Goal: Task Accomplishment & Management: Manage account settings

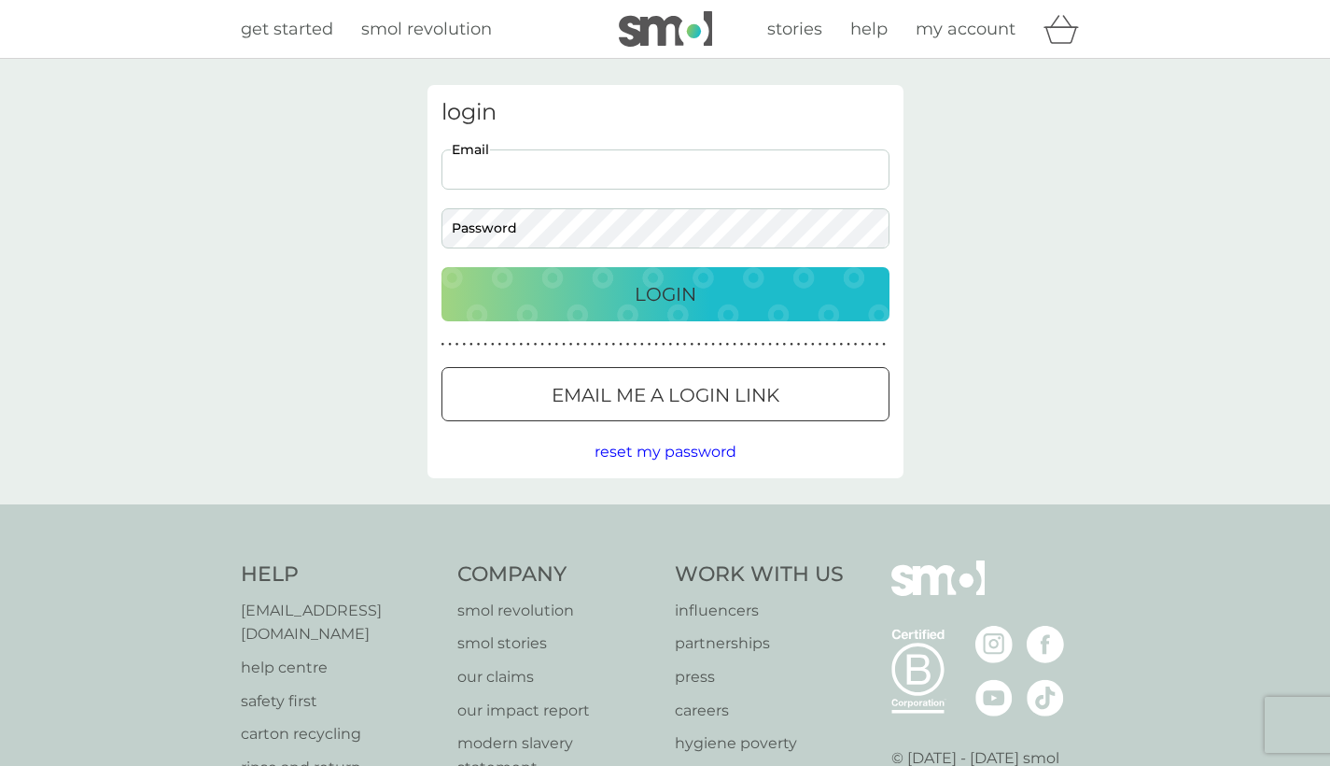
click at [563, 171] on input "Email" at bounding box center [666, 169] width 448 height 40
type input "[EMAIL_ADDRESS][DOMAIN_NAME]"
click at [669, 291] on p "Login" at bounding box center [666, 294] width 62 height 30
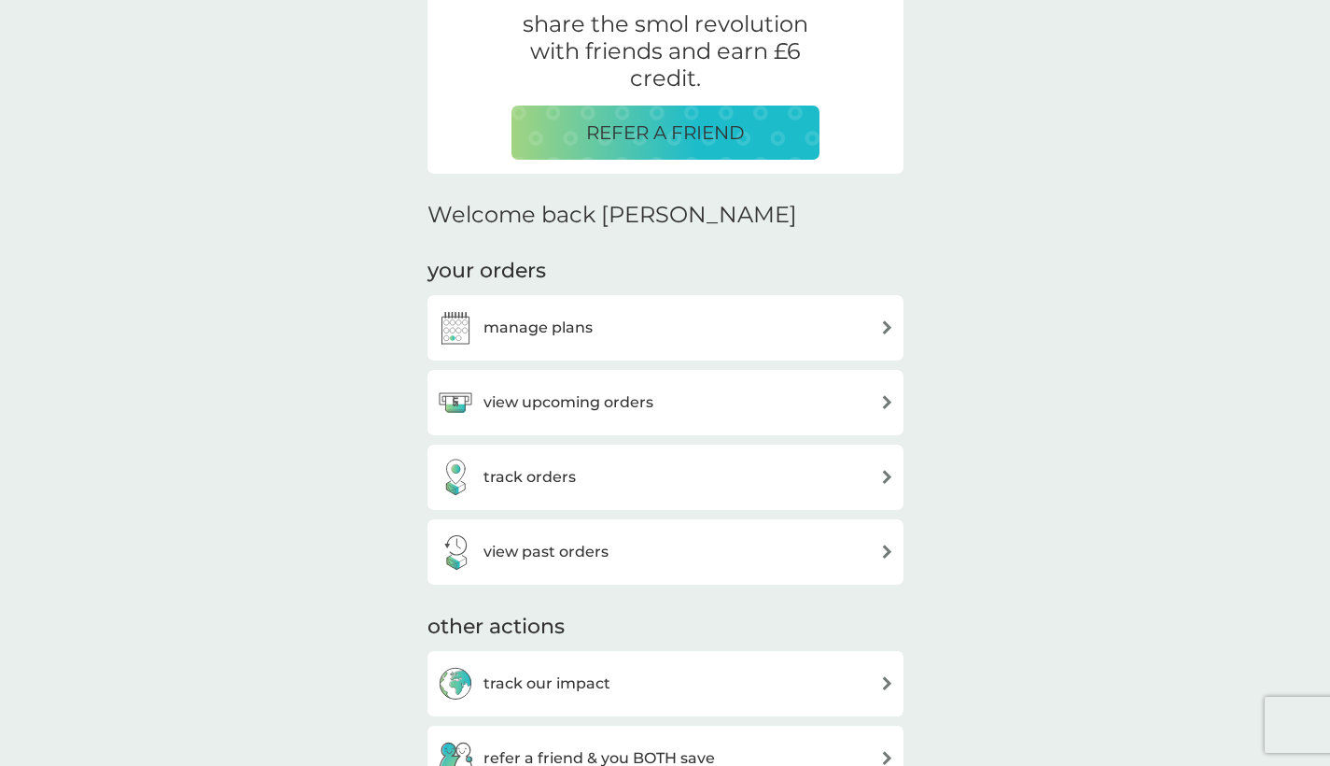
scroll to position [399, 0]
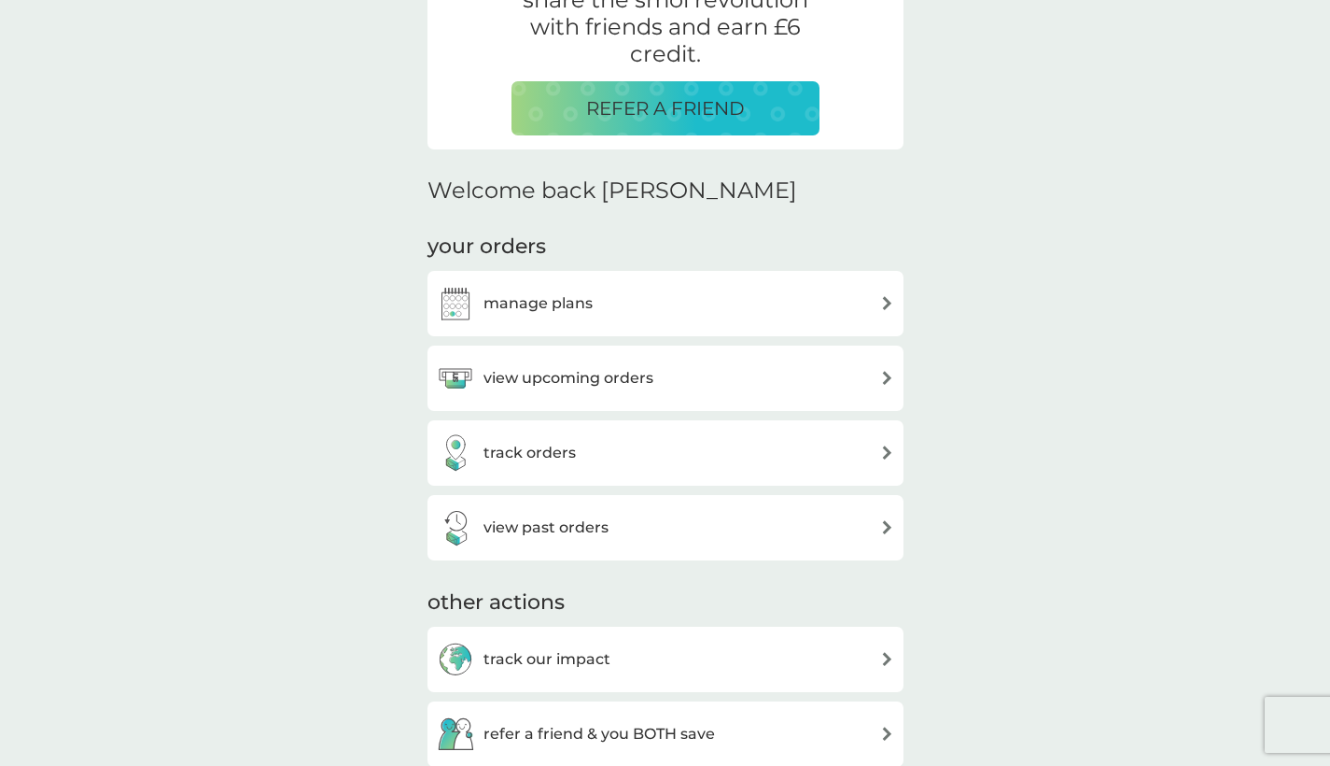
click at [888, 299] on img at bounding box center [887, 303] width 14 height 14
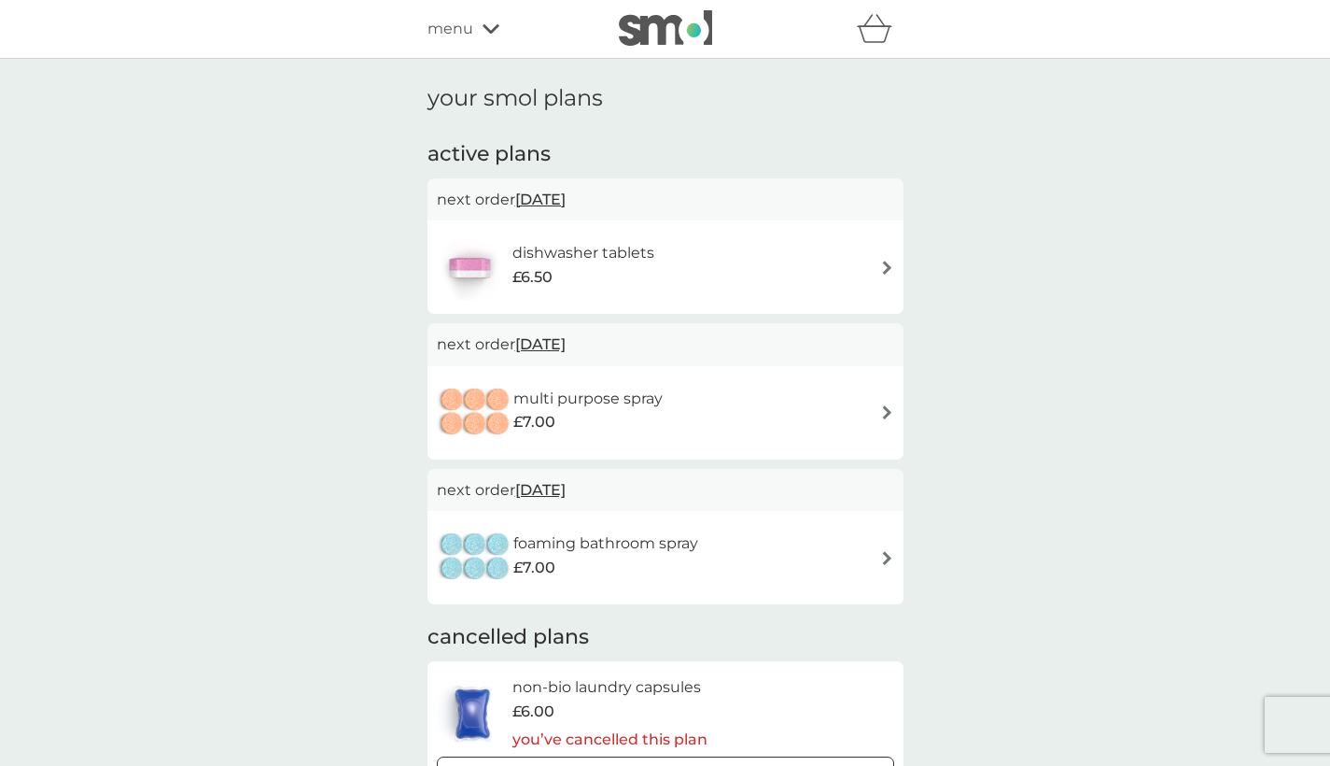
click at [883, 260] on img at bounding box center [887, 267] width 14 height 14
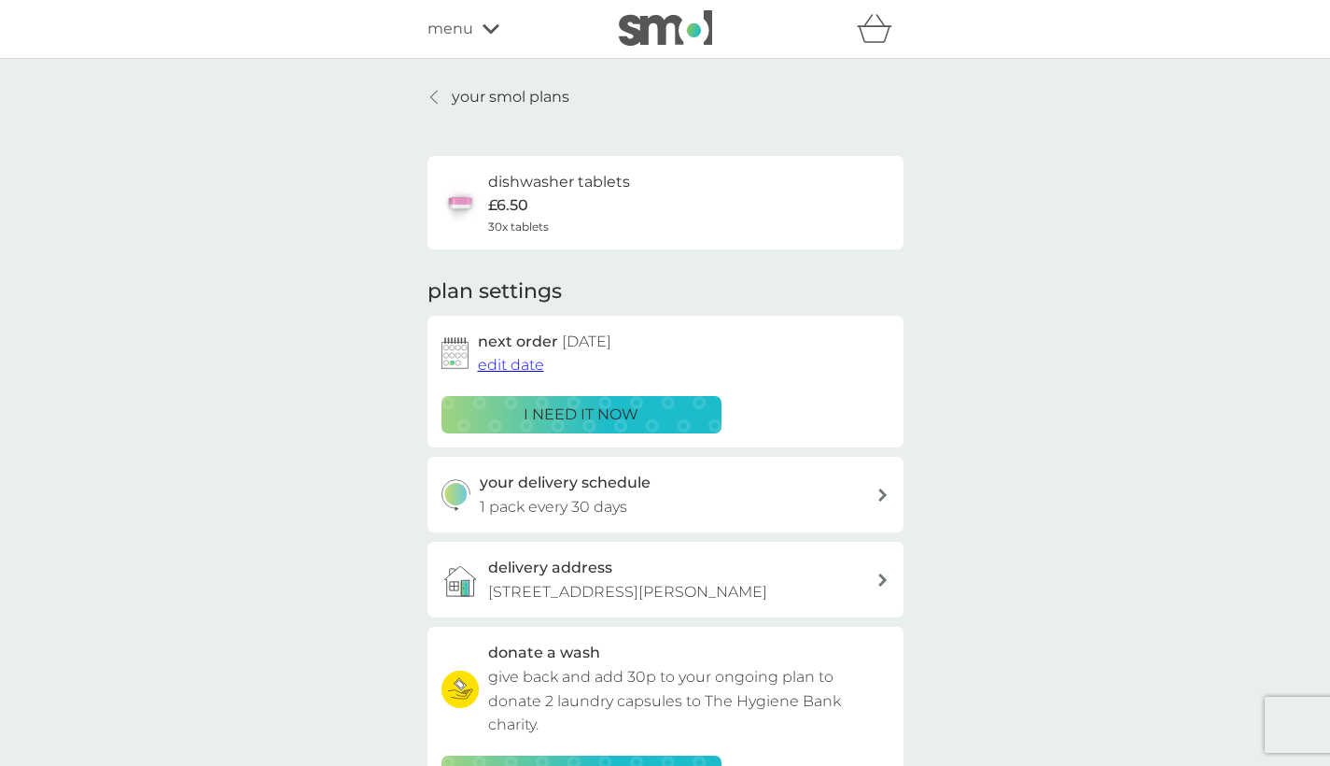
click at [593, 408] on p "i need it now" at bounding box center [581, 414] width 115 height 24
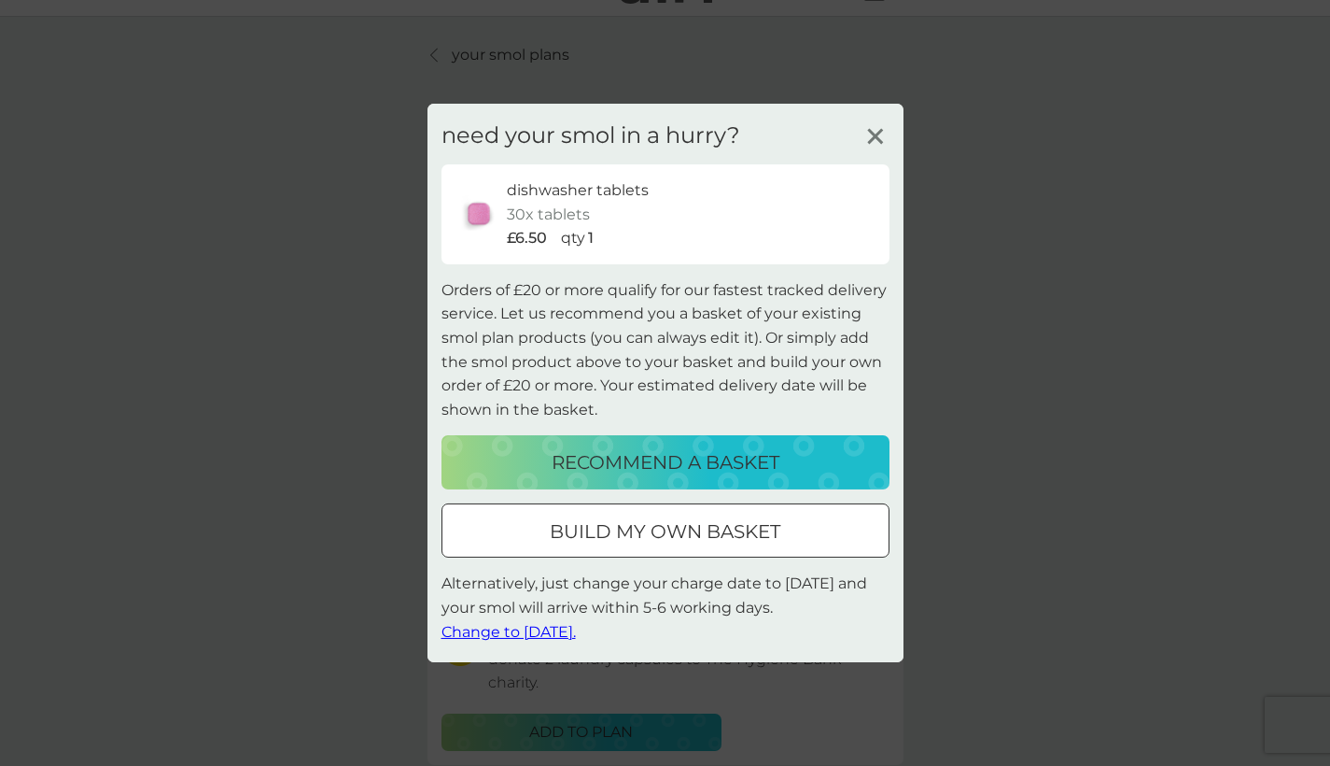
scroll to position [10, 0]
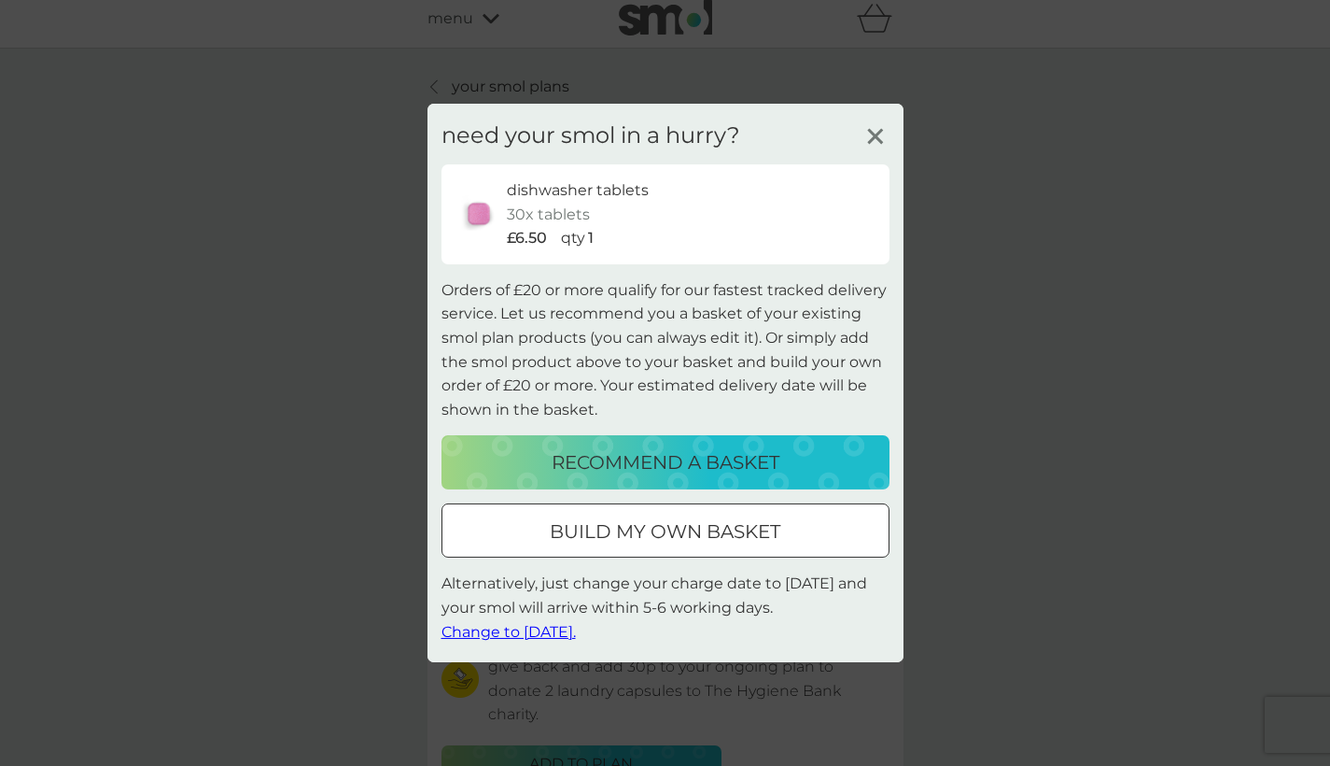
click at [872, 136] on line at bounding box center [875, 137] width 14 height 14
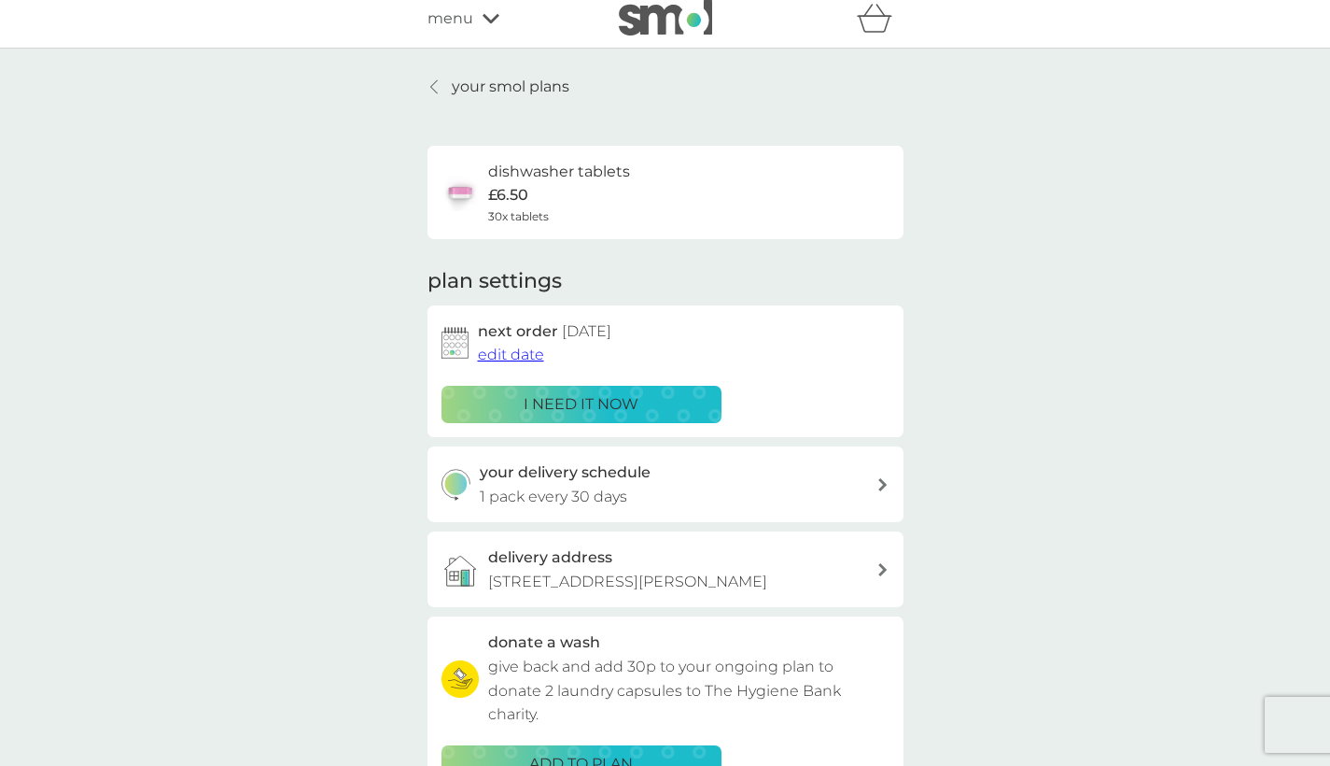
click at [653, 398] on div "i need it now" at bounding box center [582, 404] width 256 height 24
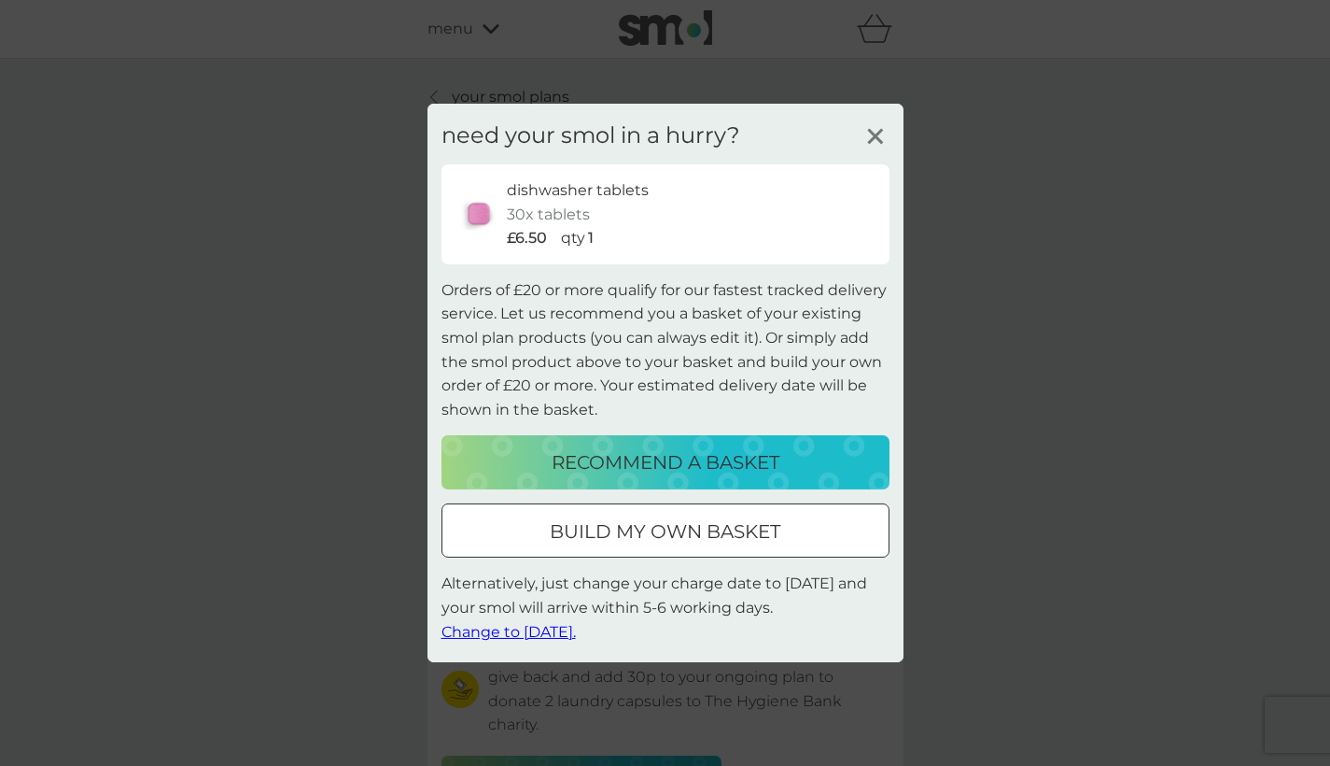
scroll to position [0, 0]
click at [873, 139] on line at bounding box center [875, 137] width 14 height 14
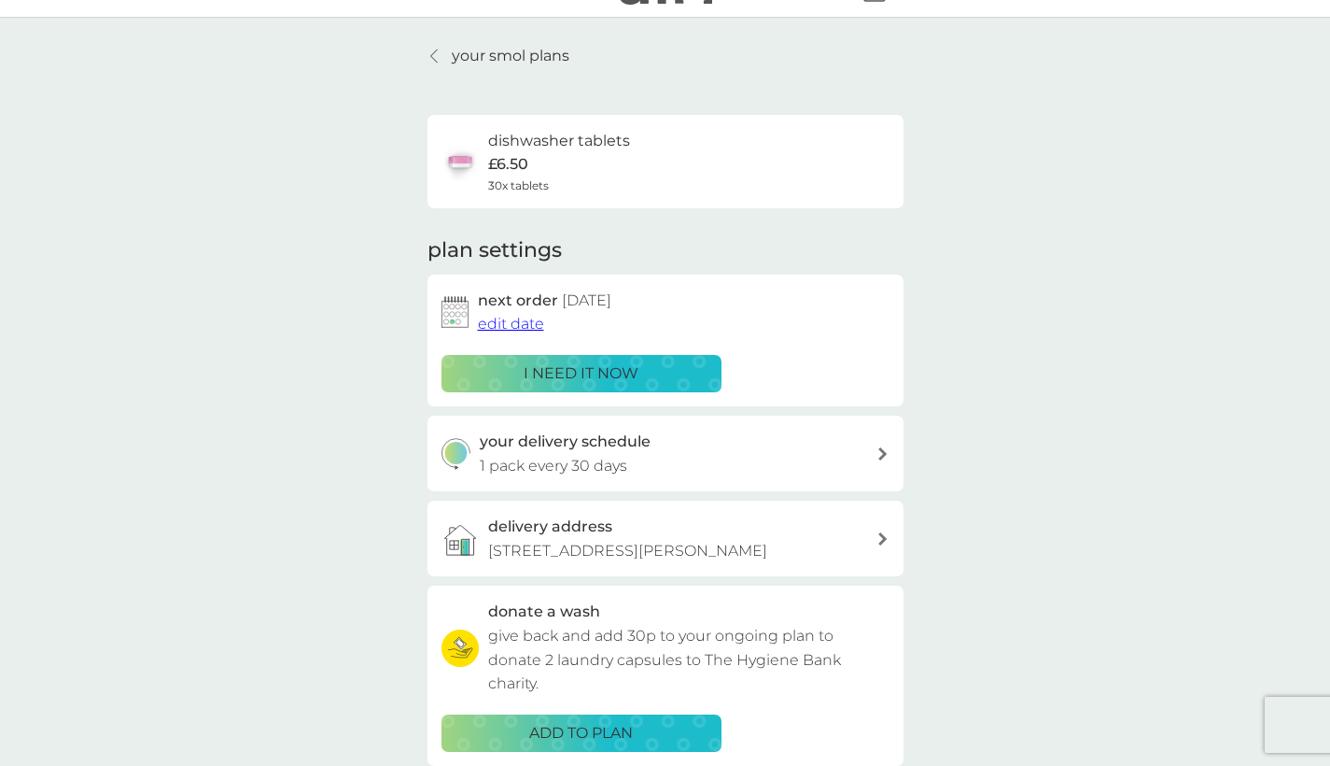
scroll to position [47, 0]
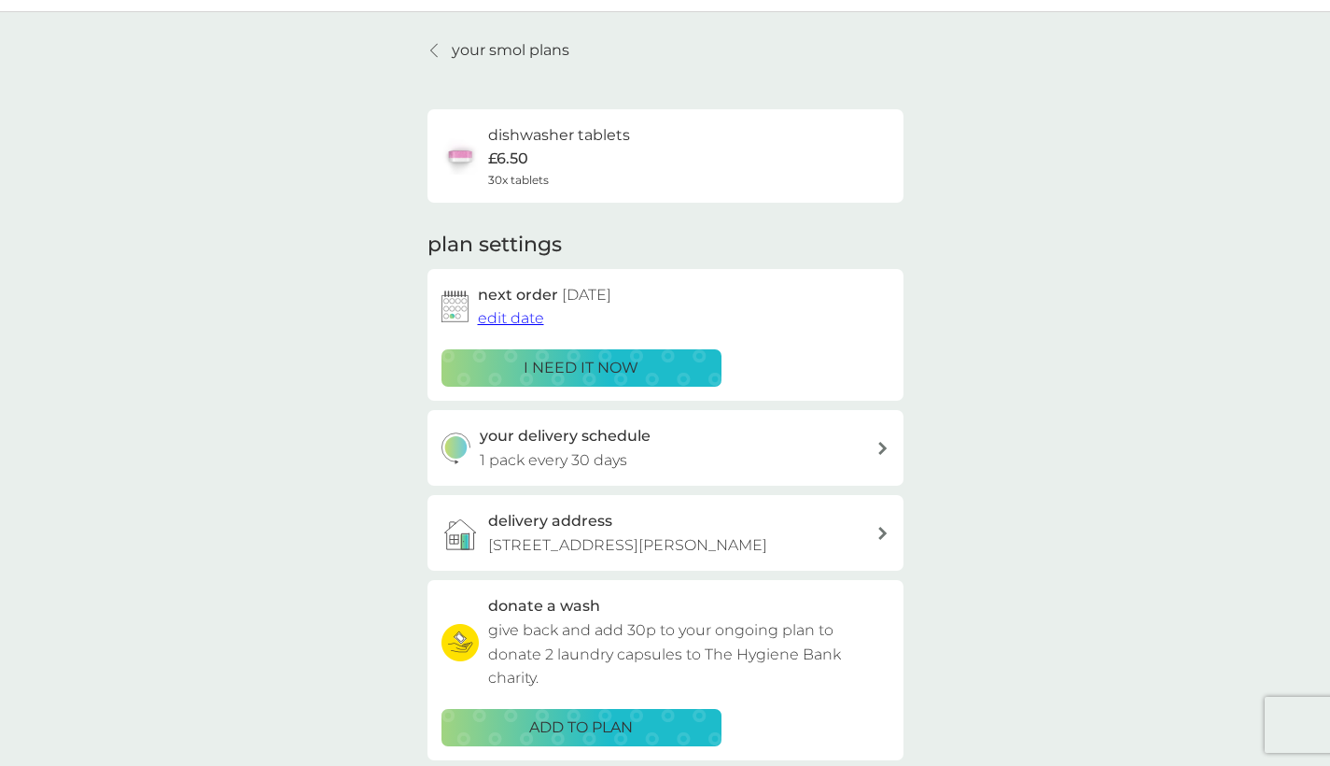
click at [515, 315] on span "edit date" at bounding box center [511, 318] width 66 height 18
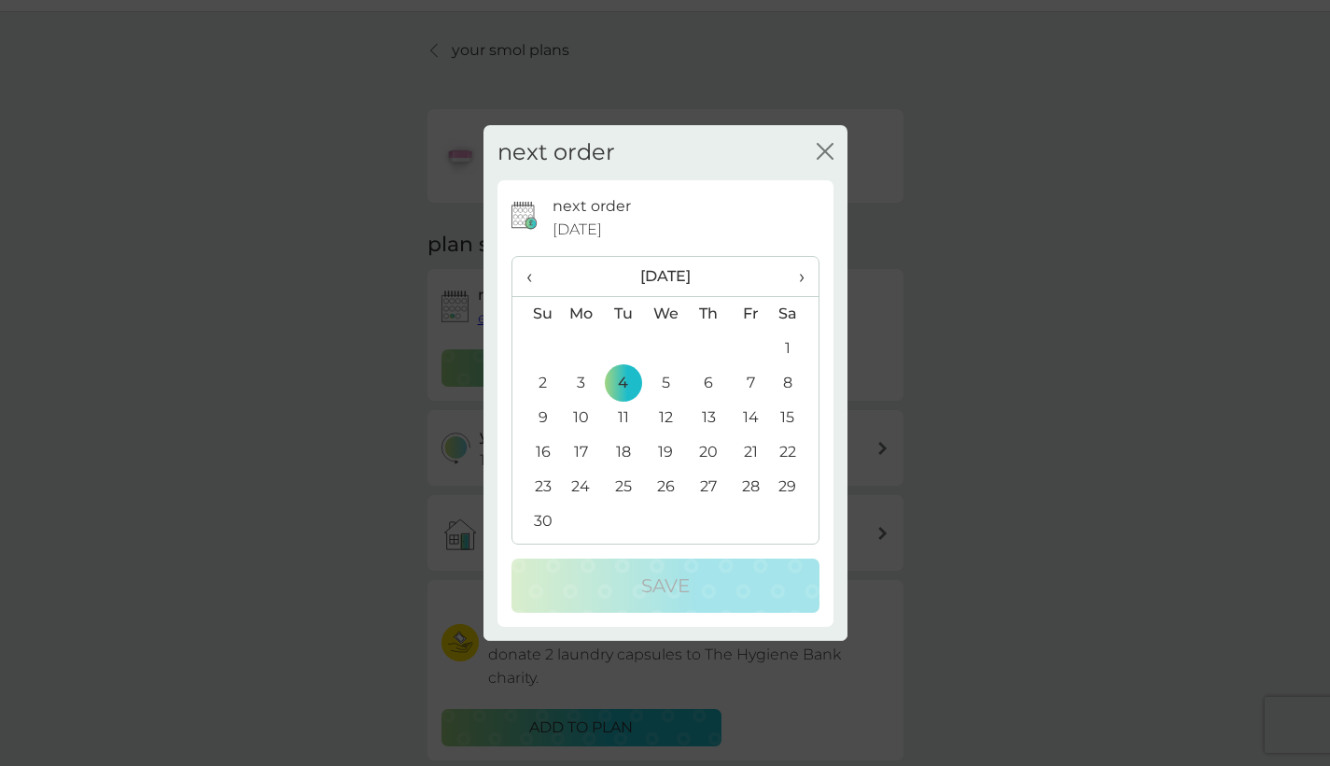
click at [706, 379] on td "6" at bounding box center [708, 383] width 42 height 35
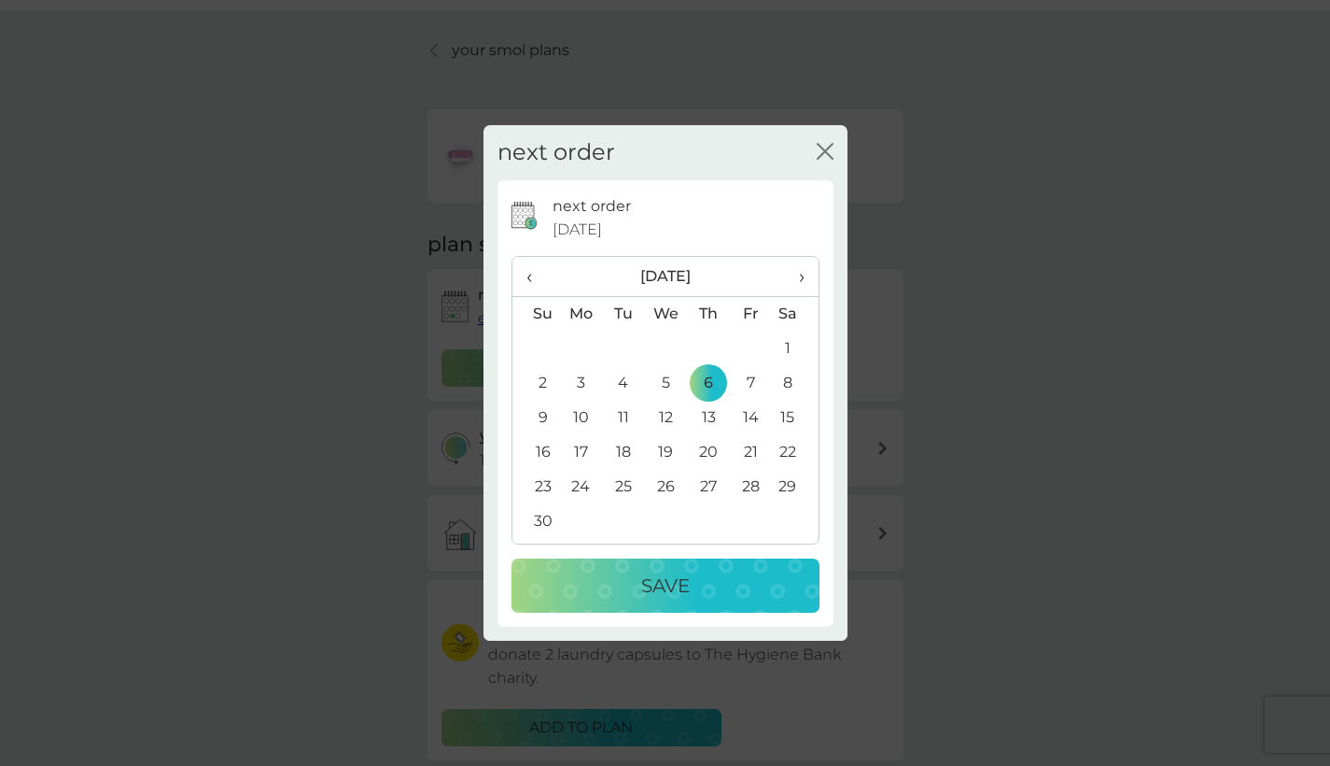
click at [528, 271] on span "‹" at bounding box center [537, 276] width 20 height 39
click at [581, 417] on td "13" at bounding box center [581, 418] width 43 height 35
click at [668, 580] on p "Save" at bounding box center [665, 585] width 49 height 30
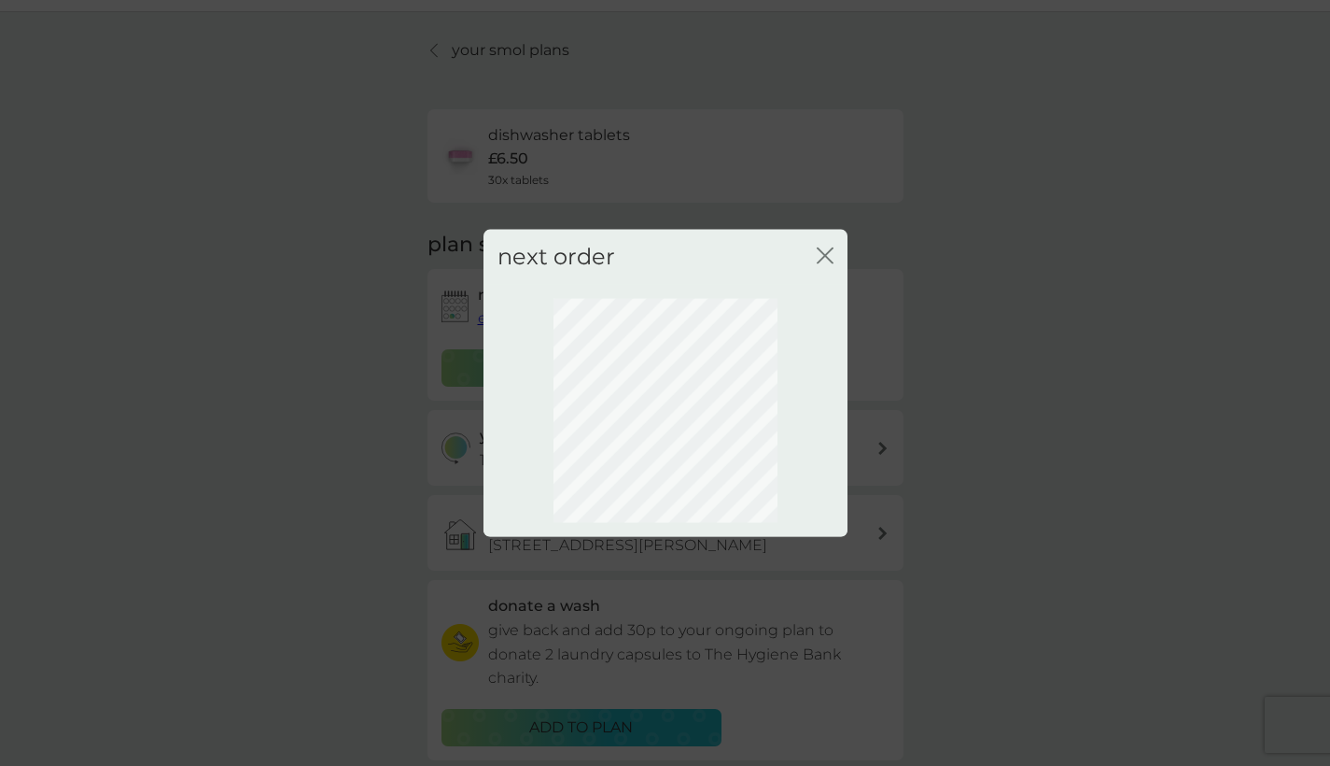
scroll to position [16, 0]
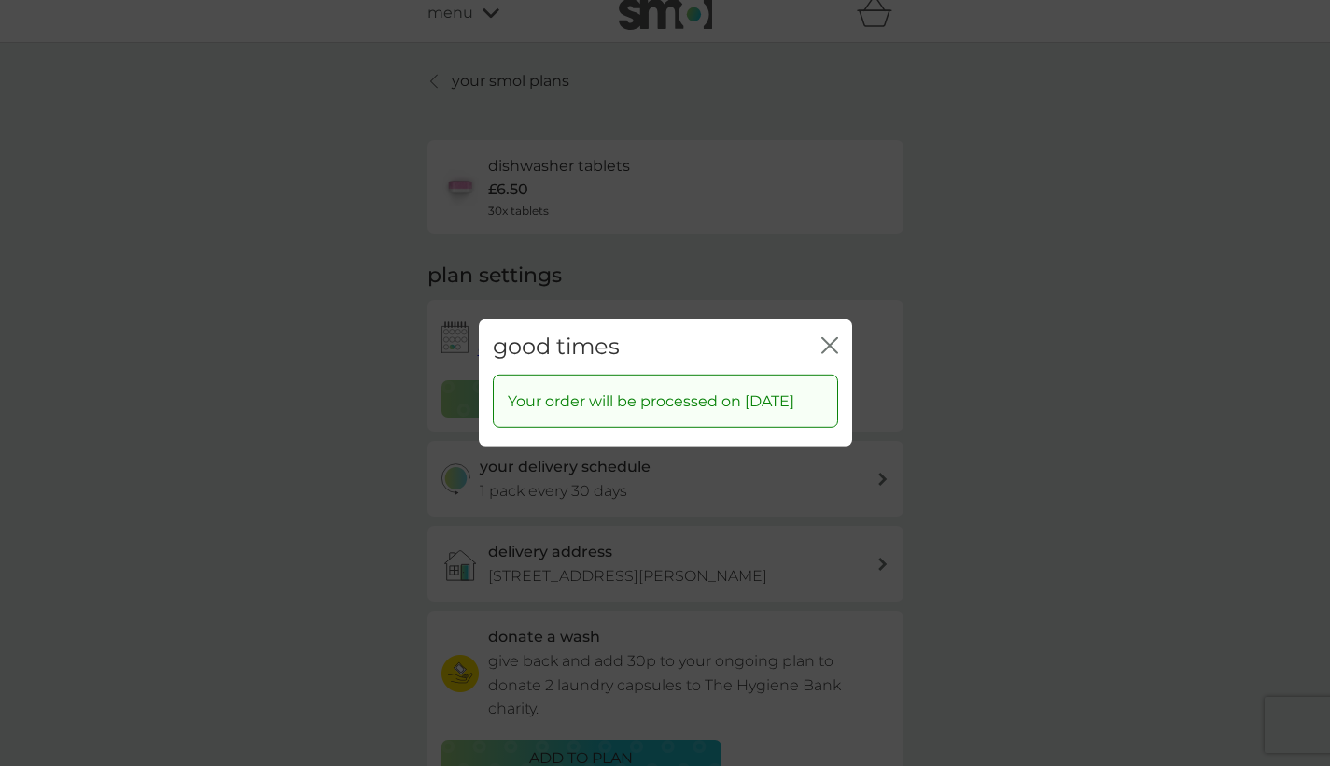
click at [831, 337] on icon "close" at bounding box center [830, 345] width 17 height 17
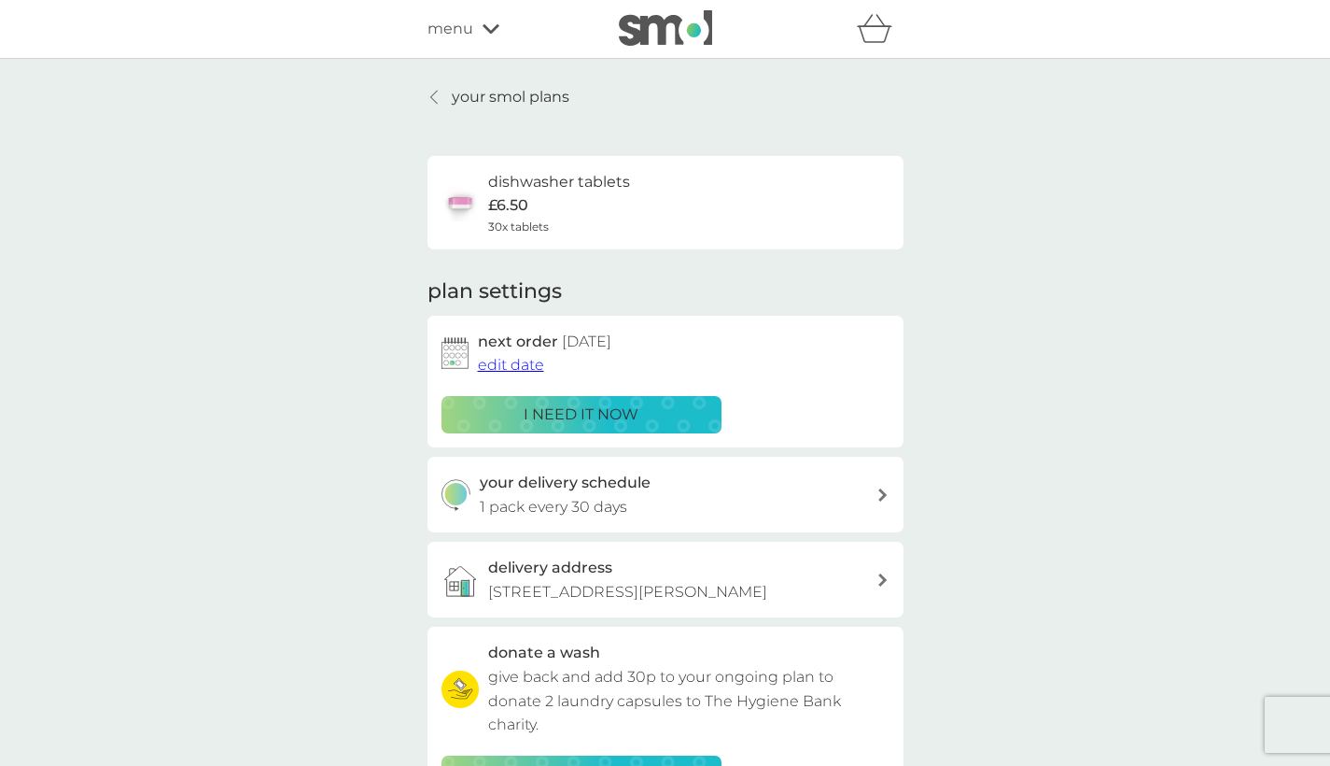
scroll to position [0, 0]
